Goal: Task Accomplishment & Management: Use online tool/utility

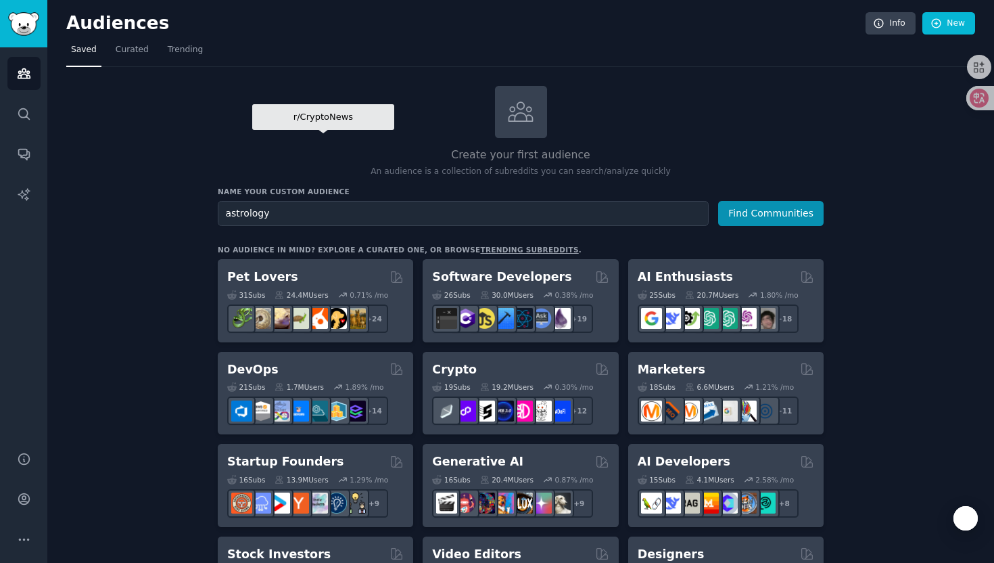
click at [718, 201] on button "Find Communities" at bounding box center [771, 213] width 106 height 25
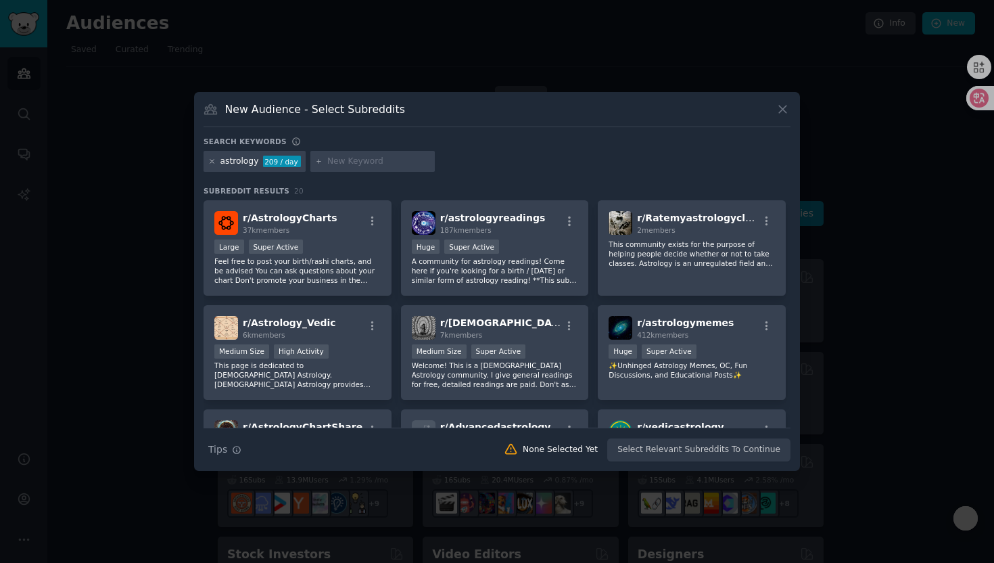
click at [208, 158] on icon at bounding box center [211, 161] width 7 height 7
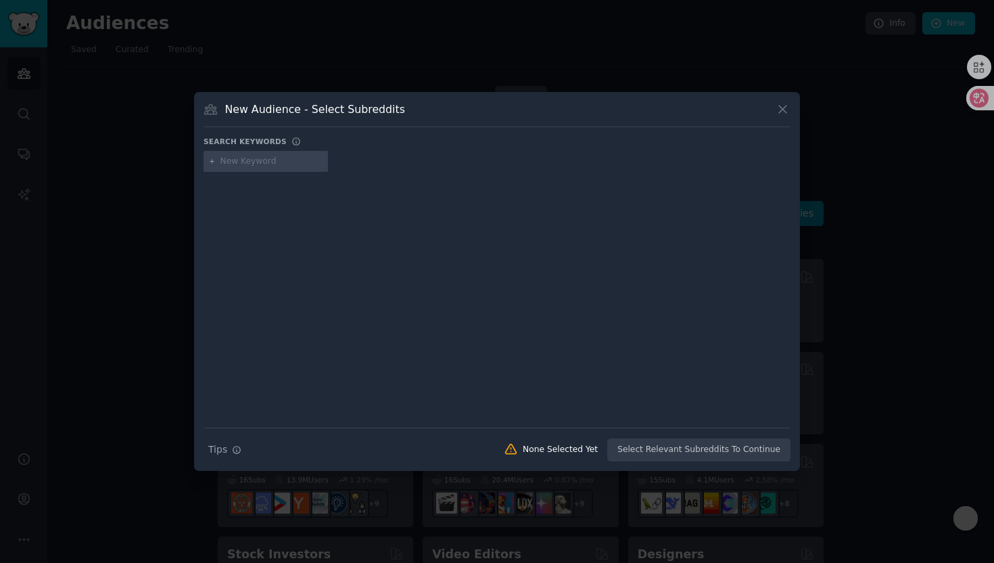
click at [250, 161] on input "text" at bounding box center [272, 162] width 103 height 12
click at [795, 110] on div "New Audience - Select Subreddits Search keywords Search Tips Tips None Selected…" at bounding box center [497, 281] width 606 height 379
click at [786, 110] on icon at bounding box center [783, 109] width 14 height 14
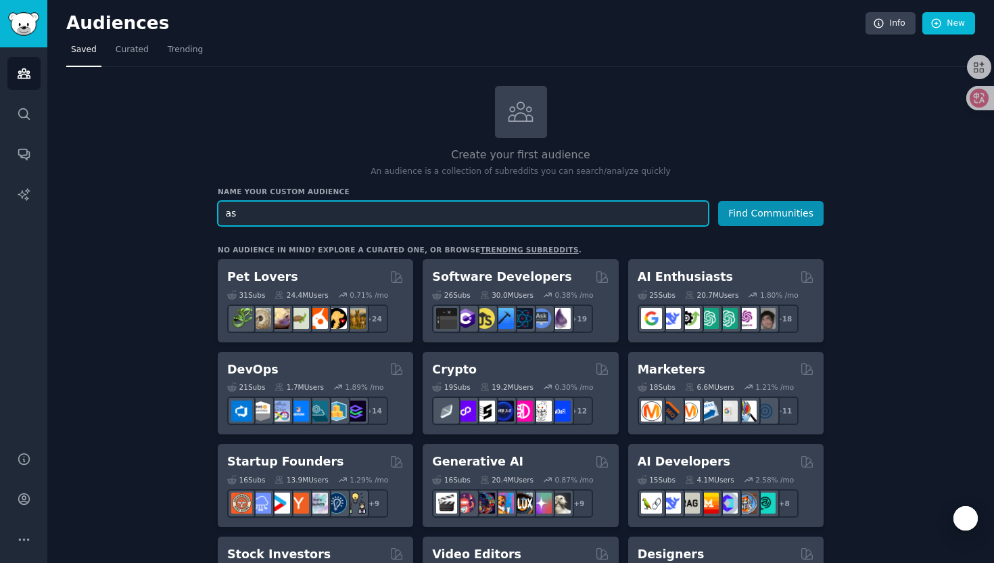
type input "a"
type input "zodiac"
click at [718, 201] on button "Find Communities" at bounding box center [771, 213] width 106 height 25
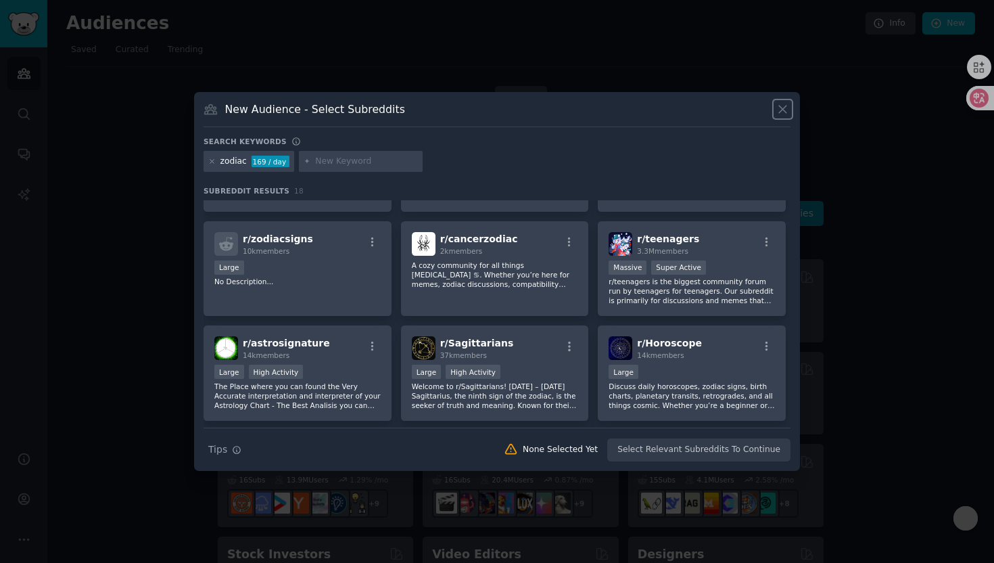
scroll to position [273, 0]
click at [444, 342] on span "r/ Sagittarians" at bounding box center [477, 343] width 74 height 11
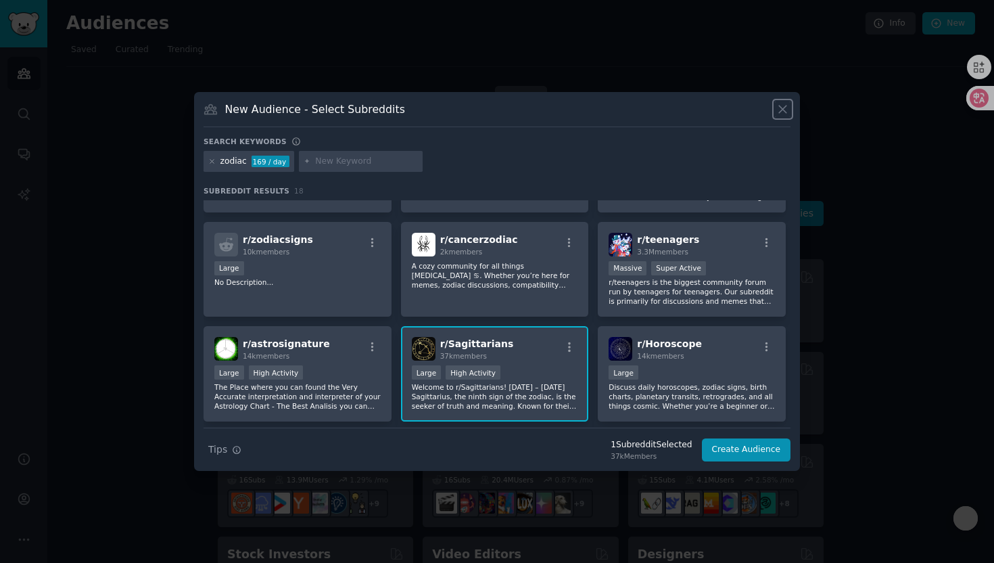
click at [785, 107] on icon at bounding box center [782, 109] width 7 height 7
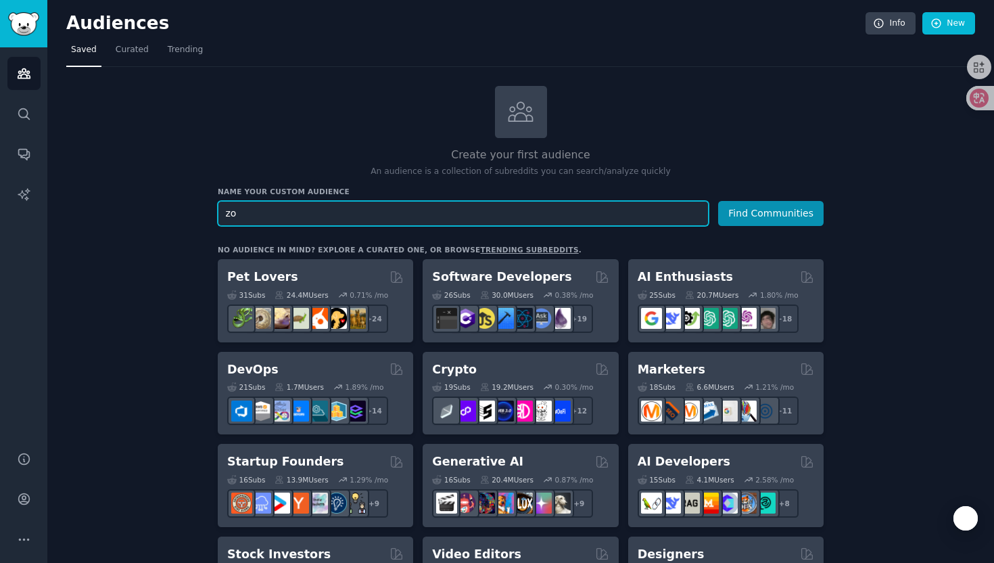
type input "z"
click at [718, 201] on button "Find Communities" at bounding box center [771, 213] width 106 height 25
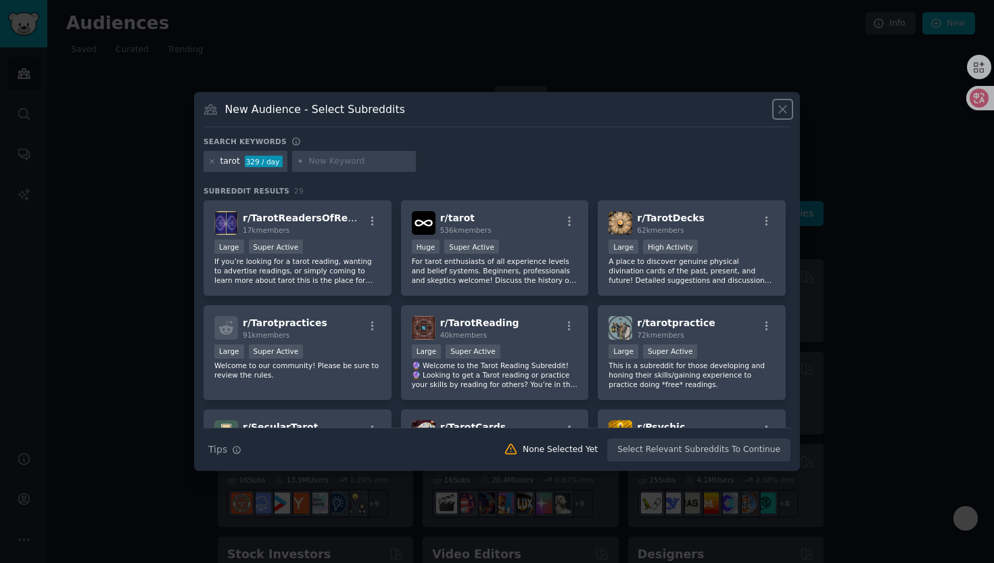
click at [782, 101] on button at bounding box center [783, 109] width 16 height 16
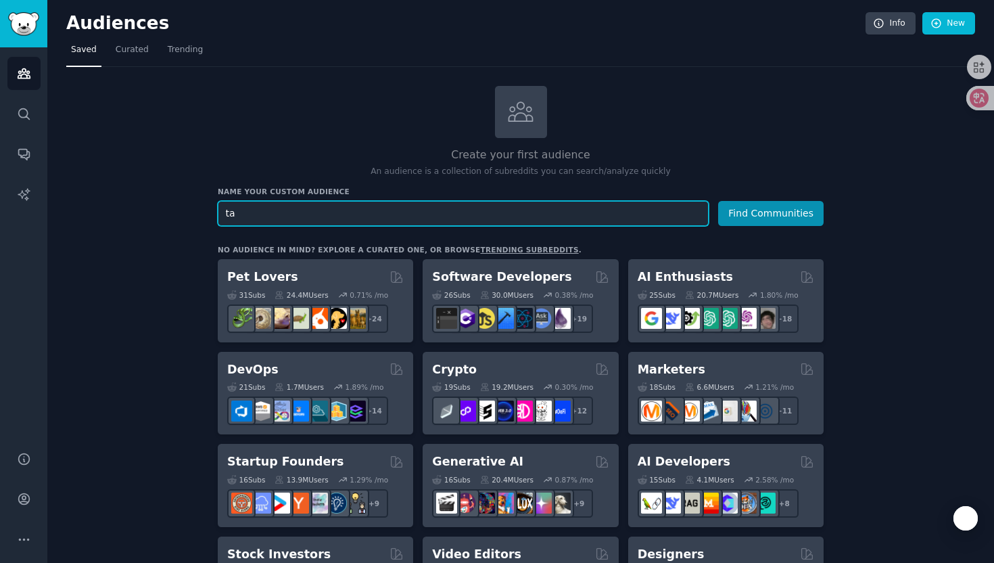
type input "t"
paste input "Metaphysics"
type input "Metaphysics"
click at [718, 201] on button "Find Communities" at bounding box center [771, 213] width 106 height 25
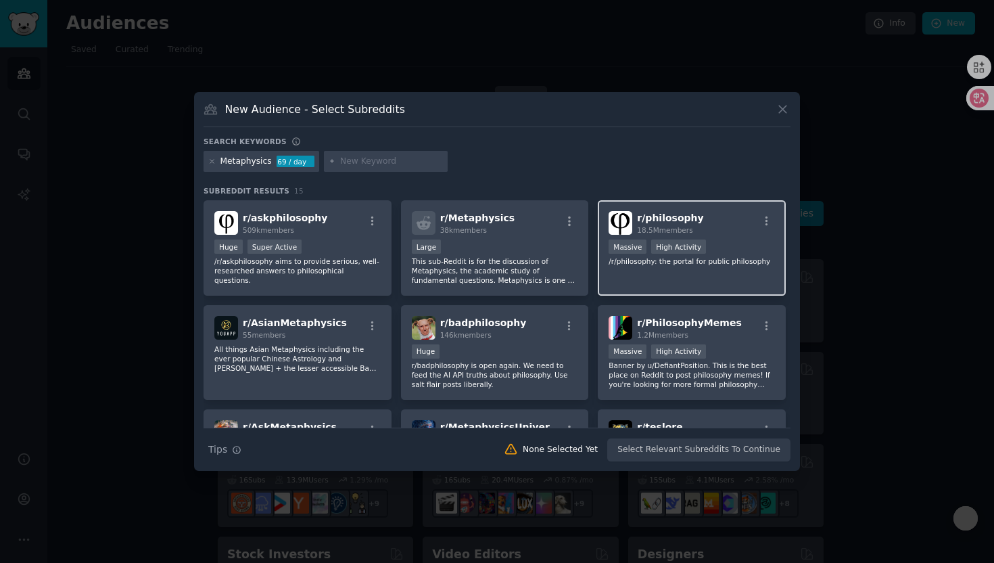
click at [637, 219] on span "r/ philosophy" at bounding box center [670, 217] width 66 height 11
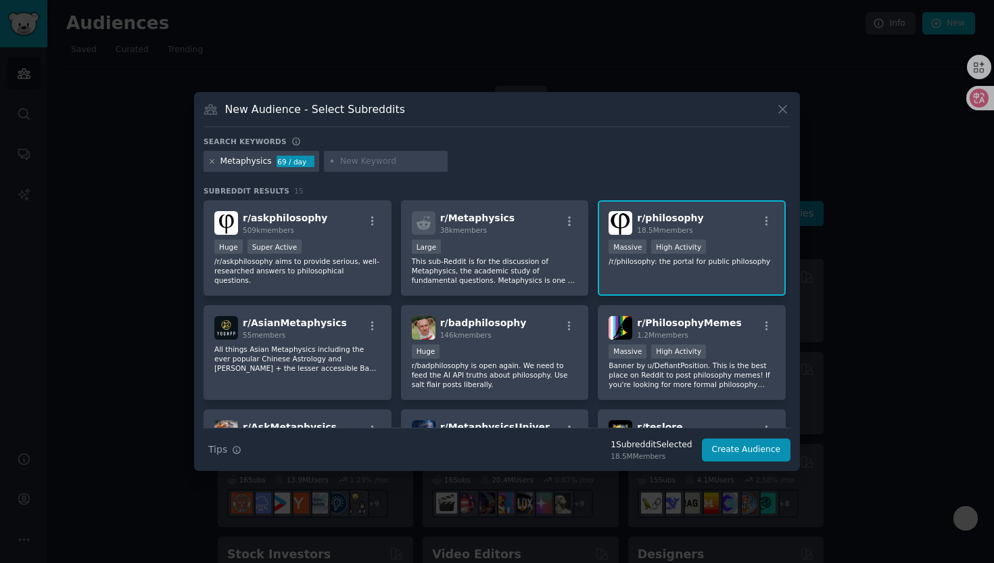
click at [211, 162] on icon at bounding box center [211, 161] width 7 height 7
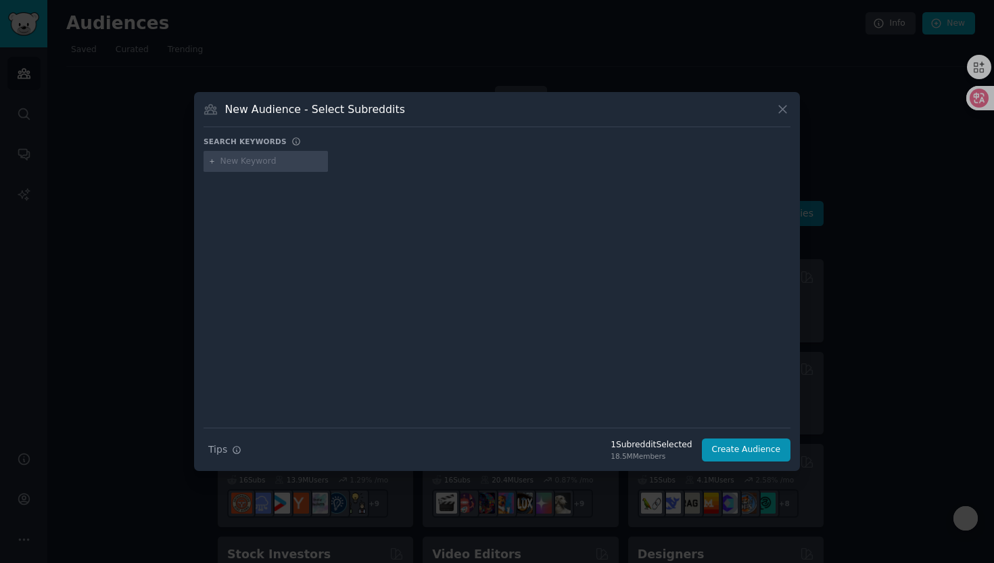
click at [257, 159] on input "text" at bounding box center [272, 162] width 103 height 12
paste input "Psychology"
type input "Psychology"
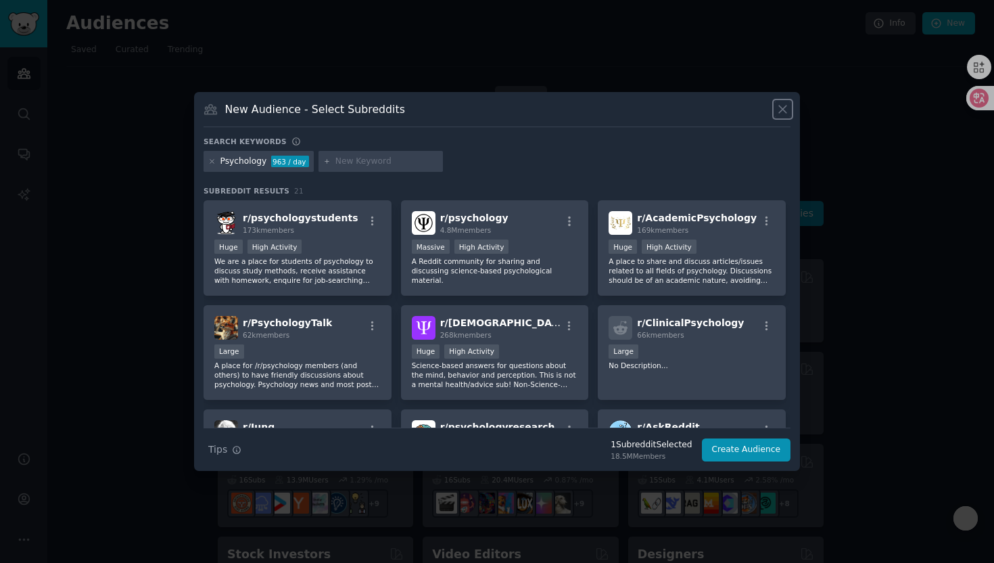
click at [781, 114] on icon at bounding box center [783, 109] width 14 height 14
